Goal: Task Accomplishment & Management: Manage account settings

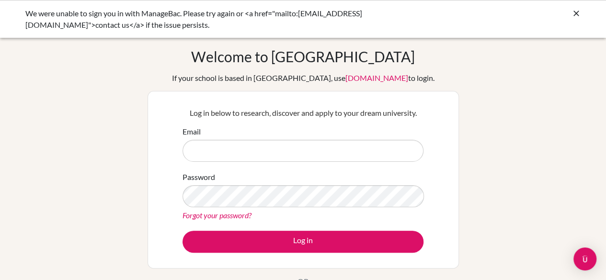
click at [162, 221] on div "Log in below to research, discover and apply to your dream university. Email Pa…" at bounding box center [304, 180] width 312 height 178
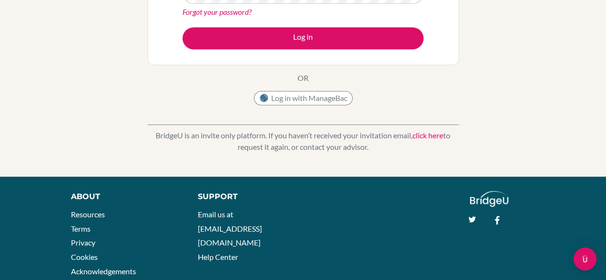
scroll to position [204, 0]
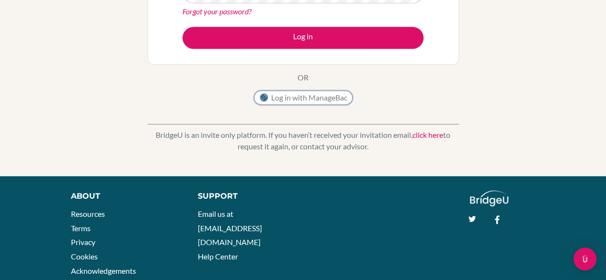
click at [305, 95] on button "Log in with ManageBac" at bounding box center [303, 98] width 99 height 14
